Goal: Find specific page/section: Find specific page/section

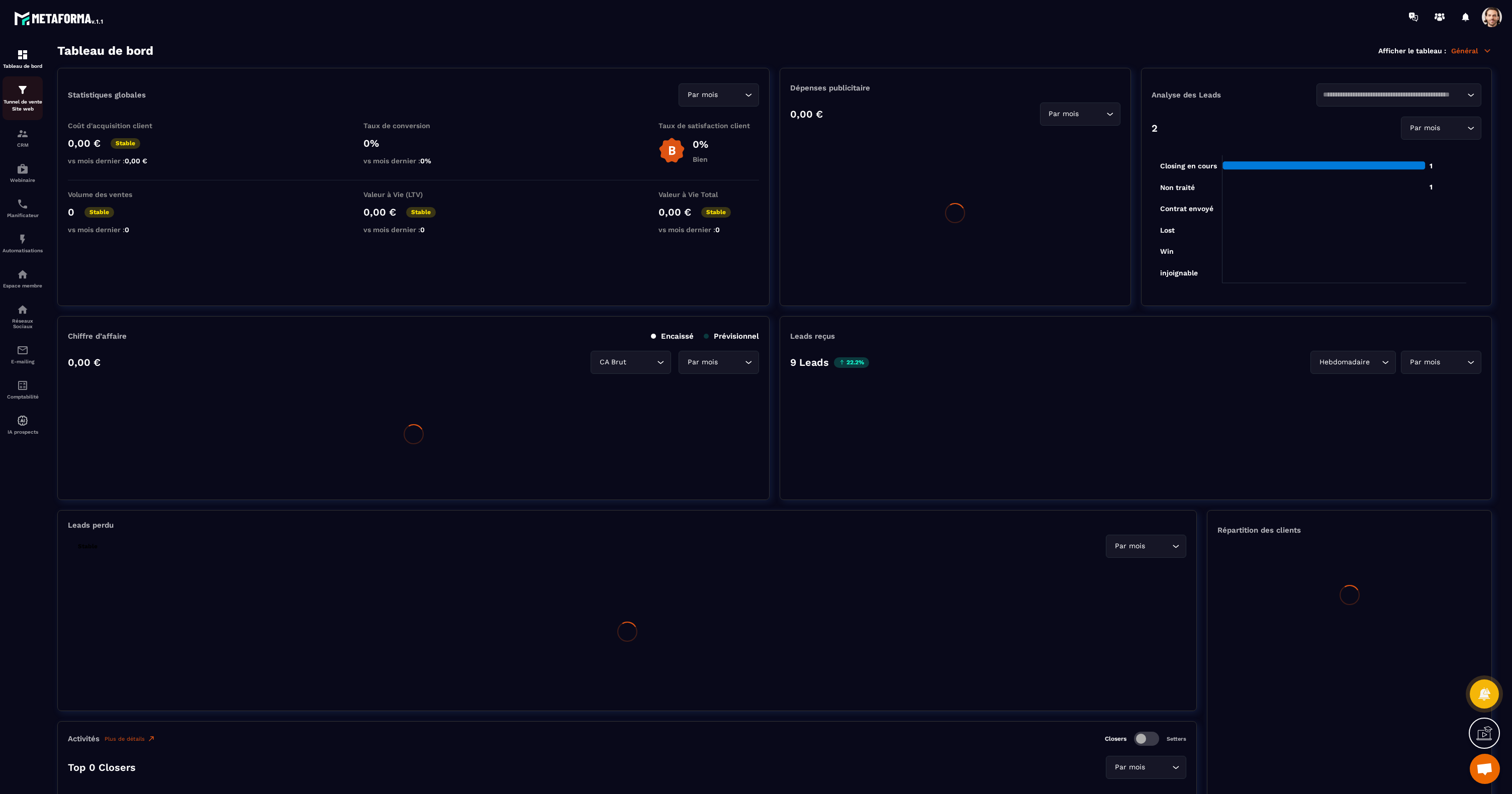
click at [26, 94] on img at bounding box center [23, 90] width 12 height 12
